Goal: Task Accomplishment & Management: Use online tool/utility

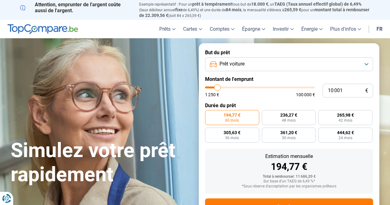
click at [248, 61] on button "Prêt voiture" at bounding box center [289, 64] width 168 height 14
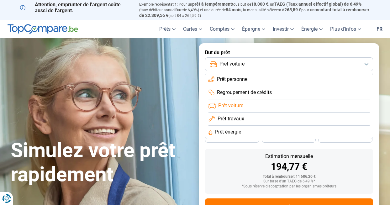
click at [248, 61] on button "Prêt voiture" at bounding box center [289, 64] width 168 height 14
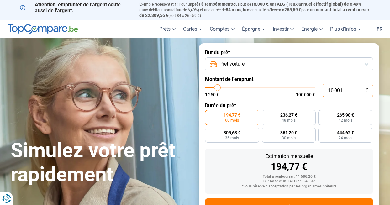
click at [350, 91] on input "10 001" at bounding box center [348, 91] width 51 height 14
type input "1 000"
type input "1250"
type input "10 000"
type input "10000"
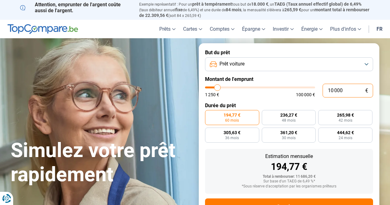
radio input "true"
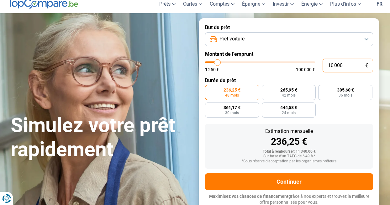
scroll to position [26, 0]
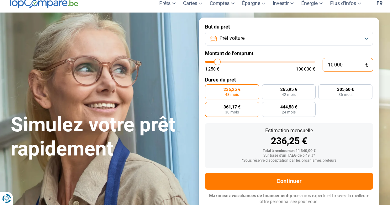
type input "10 000"
click at [239, 113] on span "30 mois" at bounding box center [232, 112] width 14 height 4
click at [209, 106] on input "361,17 € 30 mois" at bounding box center [207, 104] width 4 height 4
radio input "true"
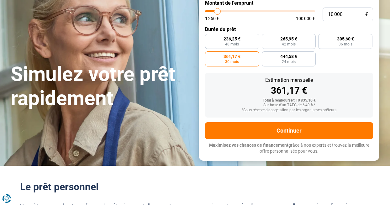
scroll to position [77, 0]
